Goal: Information Seeking & Learning: Learn about a topic

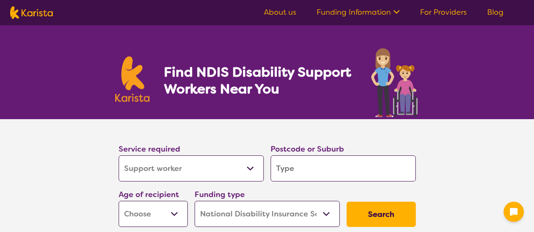
select select "Support worker"
select select "NDIS"
select select "Support worker"
select select "NDIS"
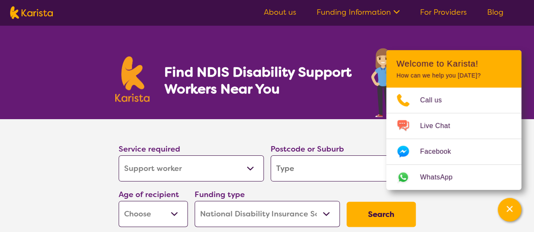
click at [352, 14] on link "Funding Information" at bounding box center [357, 12] width 83 height 10
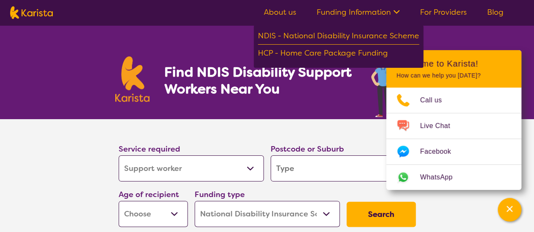
click at [276, 12] on link "About us" at bounding box center [280, 12] width 32 height 10
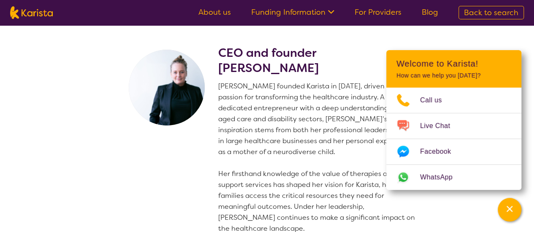
click at [289, 34] on section "CEO and founder [PERSON_NAME] [PERSON_NAME] founded Karista in [DATE], driven b…" at bounding box center [267, 205] width 324 height 361
